Goal: Information Seeking & Learning: Find contact information

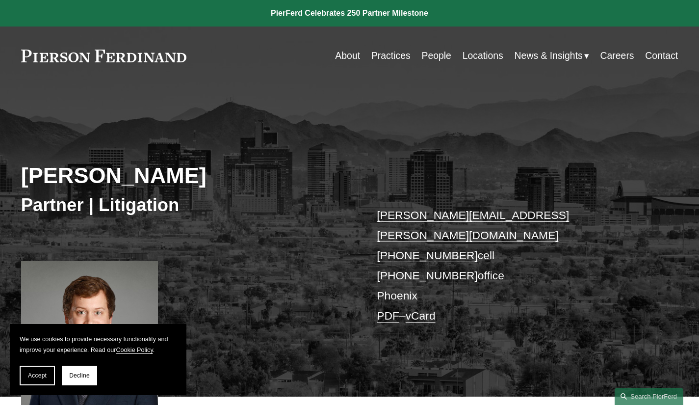
click at [36, 377] on span "Accept" at bounding box center [37, 375] width 19 height 7
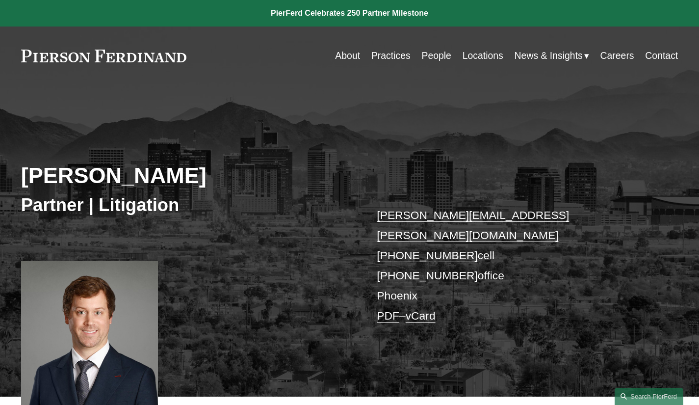
click at [478, 55] on link "Locations" at bounding box center [483, 55] width 41 height 19
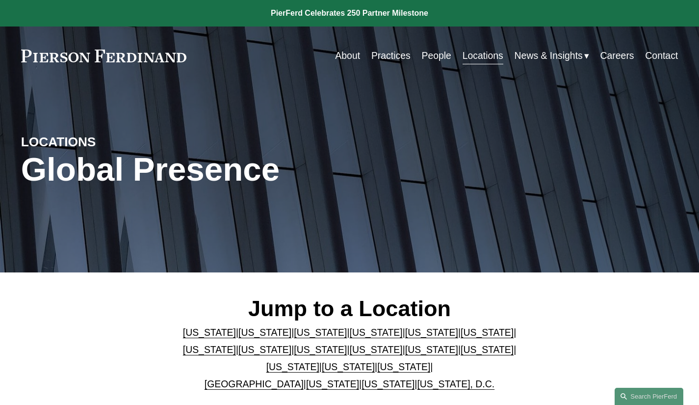
click at [433, 57] on link "People" at bounding box center [436, 55] width 29 height 19
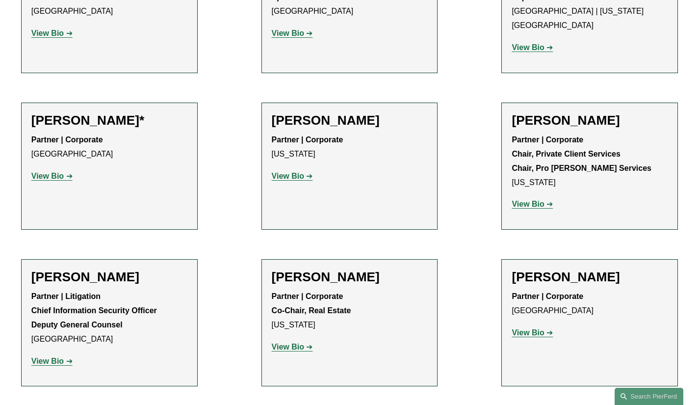
scroll to position [11231, 0]
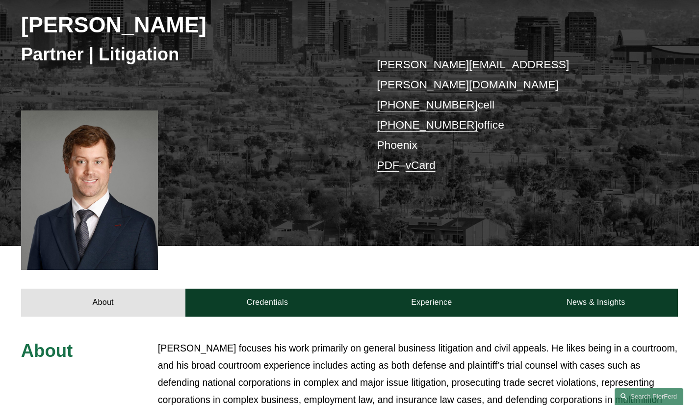
scroll to position [147, 0]
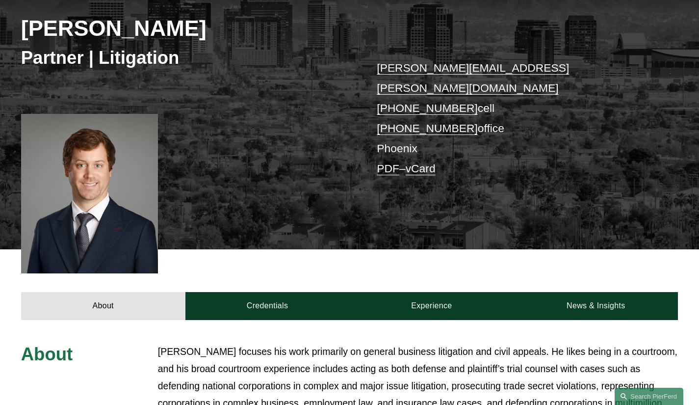
click at [439, 292] on link "Experience" at bounding box center [432, 306] width 164 height 28
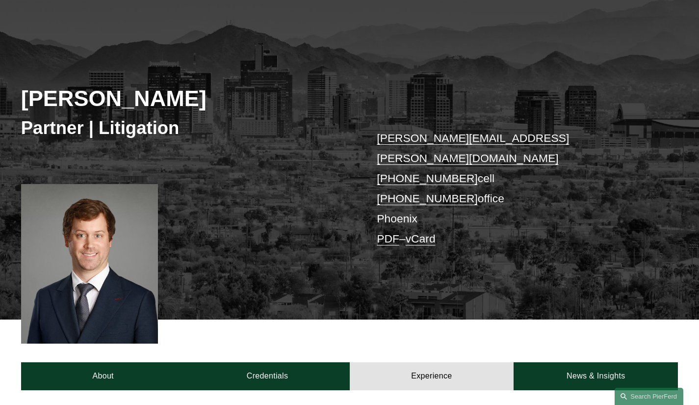
scroll to position [0, 0]
